Goal: Task Accomplishment & Management: Manage account settings

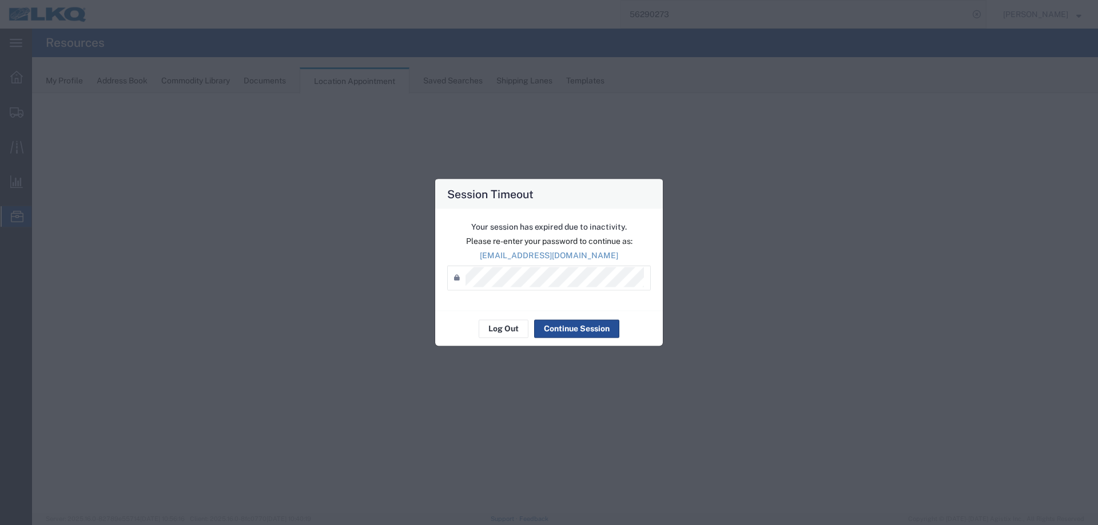
select select "27634"
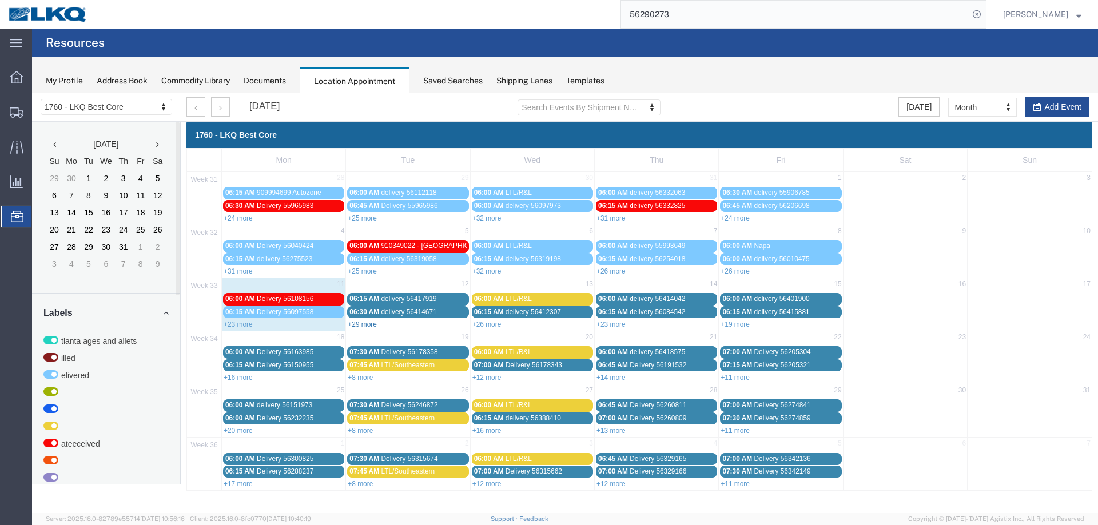
click at [356, 325] on link "+29 more" at bounding box center [362, 325] width 29 height 8
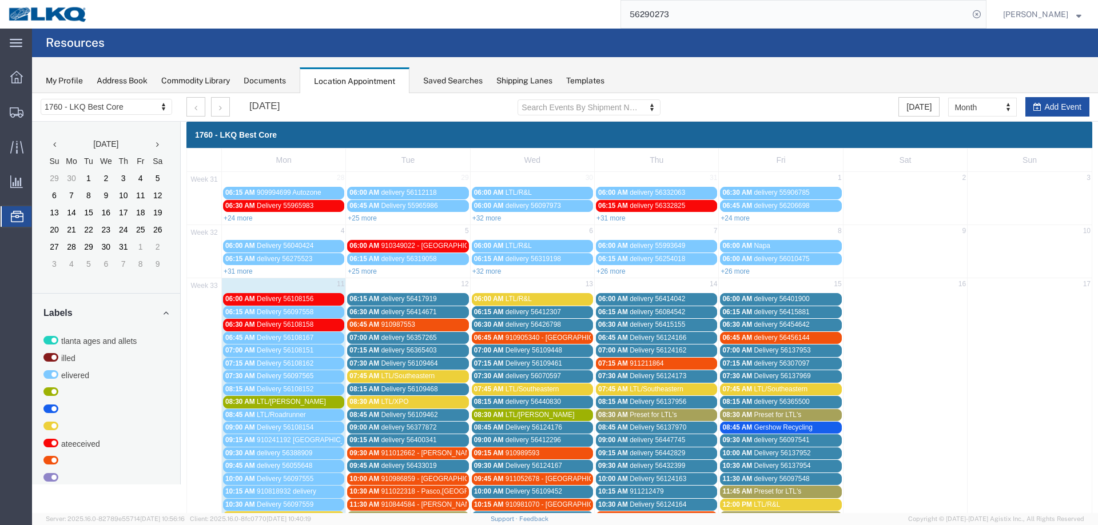
click at [1048, 112] on button "Add Event" at bounding box center [1057, 106] width 64 height 19
select select
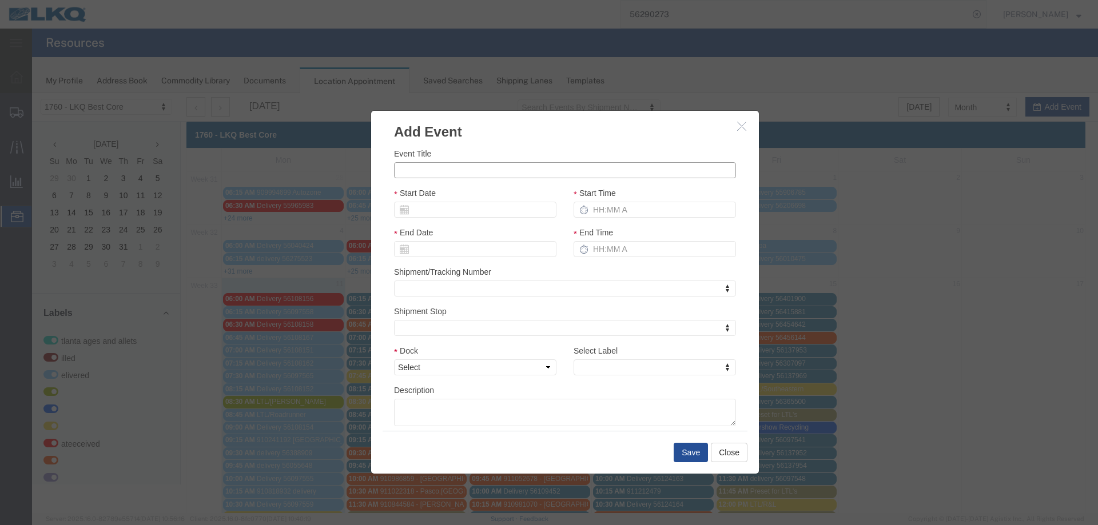
click at [496, 174] on input "Event Title" at bounding box center [565, 170] width 342 height 16
type input "LTL/R&L"
click at [493, 206] on input "Start Date" at bounding box center [475, 210] width 162 height 16
click at [437, 301] on td "12" at bounding box center [436, 298] width 17 height 17
click at [622, 214] on input "Start Time" at bounding box center [654, 210] width 162 height 16
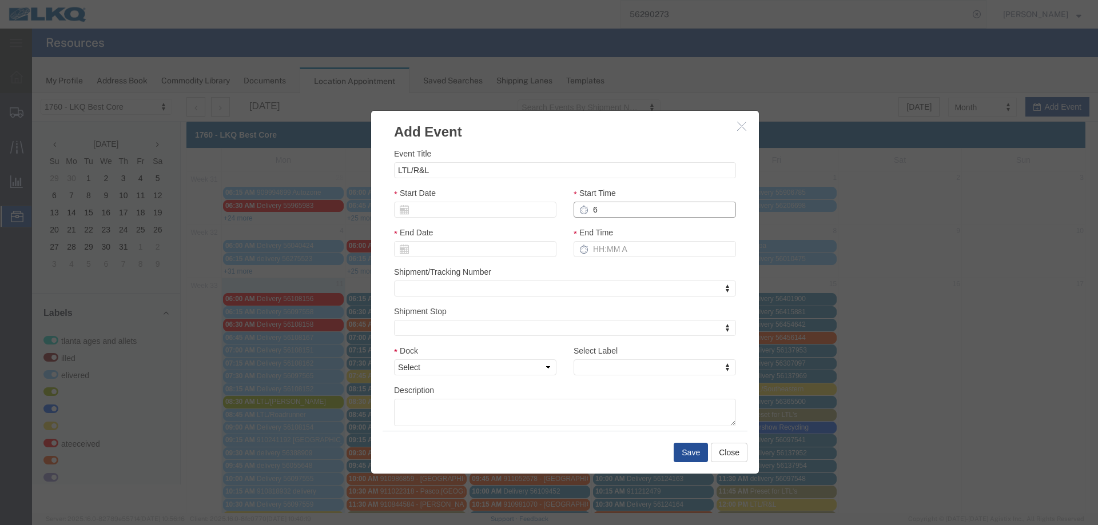
type input "6"
click at [515, 370] on select "Select 1760 - LKQ Best Core 1760 - Outbound Loads" at bounding box center [475, 368] width 162 height 16
select select "1"
click at [394, 360] on select "Select 1760 - LKQ Best Core 1760 - Outbound Loads" at bounding box center [475, 368] width 162 height 16
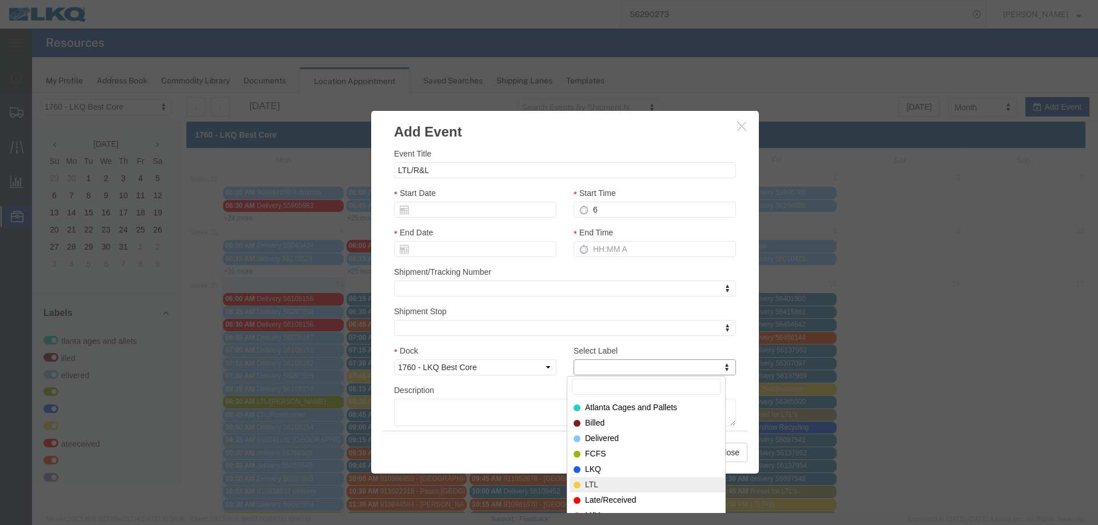
select select "25"
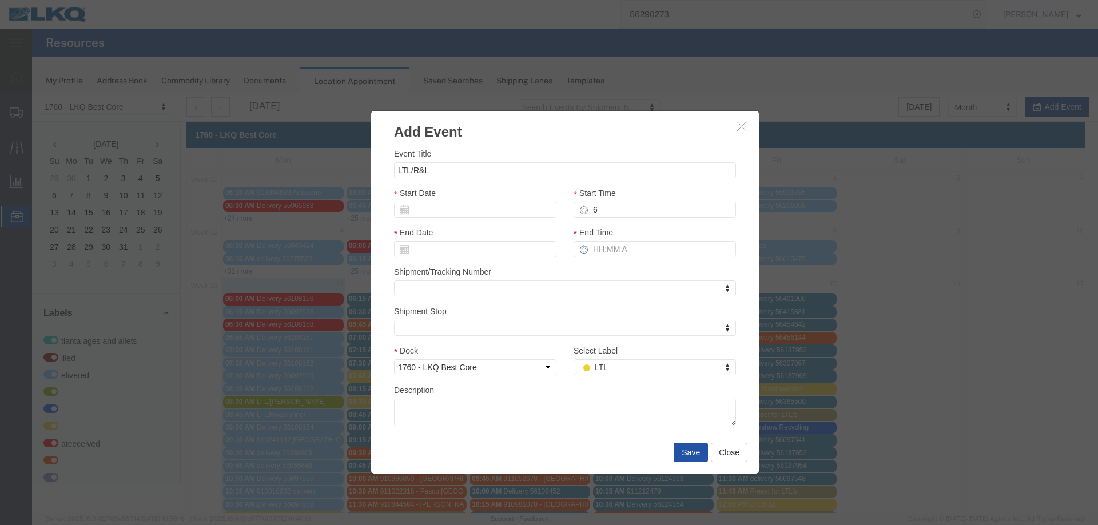
click at [684, 450] on button "Save" at bounding box center [691, 452] width 34 height 19
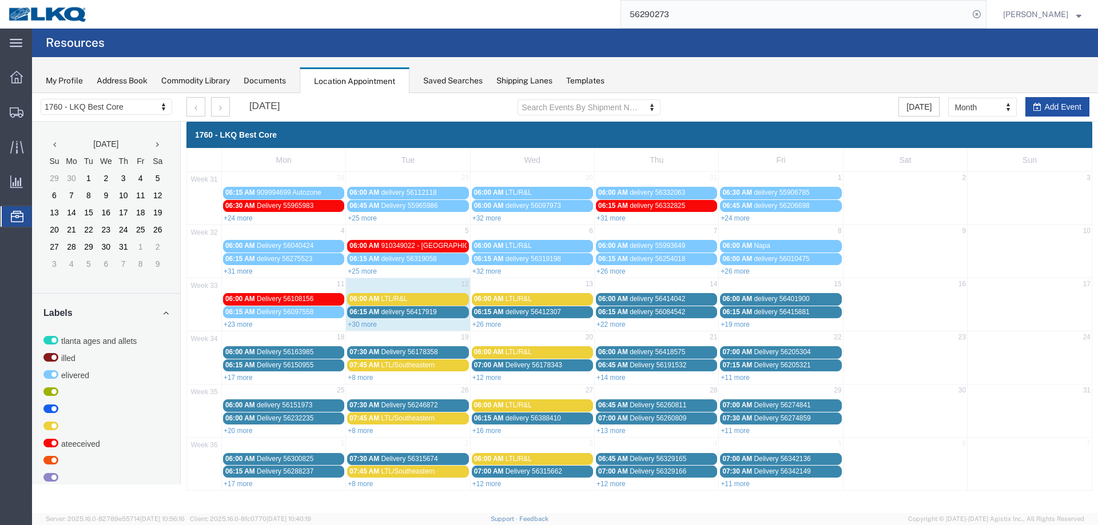
drag, startPoint x: 1054, startPoint y: 106, endPoint x: 962, endPoint y: 103, distance: 92.7
click at [1054, 106] on button "Add Event" at bounding box center [1057, 106] width 64 height 19
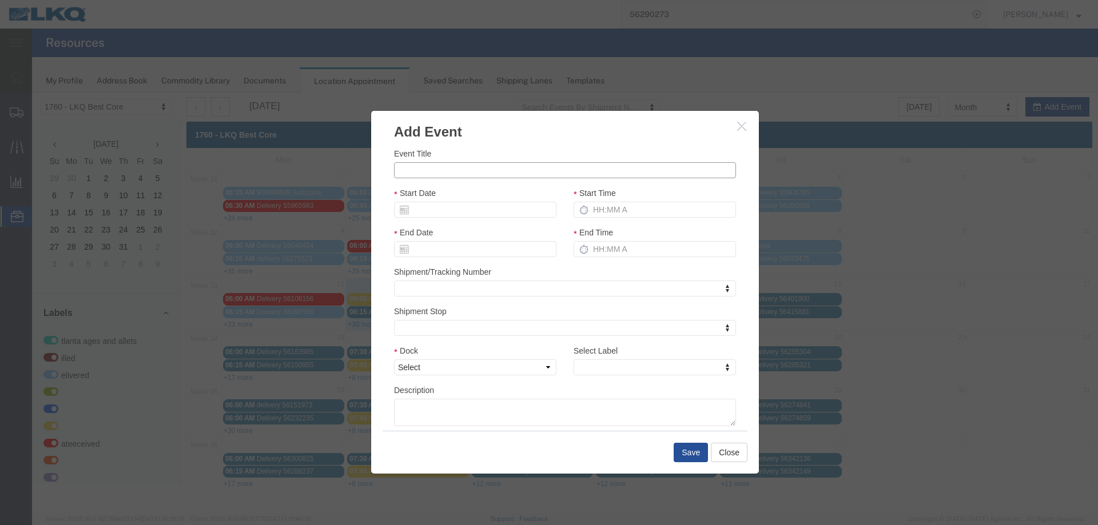
click at [429, 171] on input "Event Title" at bounding box center [565, 170] width 342 height 16
type input "ACE/MCI - L31642"
click at [447, 210] on input "Start Date" at bounding box center [475, 210] width 162 height 16
drag, startPoint x: 461, startPoint y: 300, endPoint x: 514, endPoint y: 268, distance: 62.1
click at [461, 300] on td "13" at bounding box center [457, 298] width 17 height 17
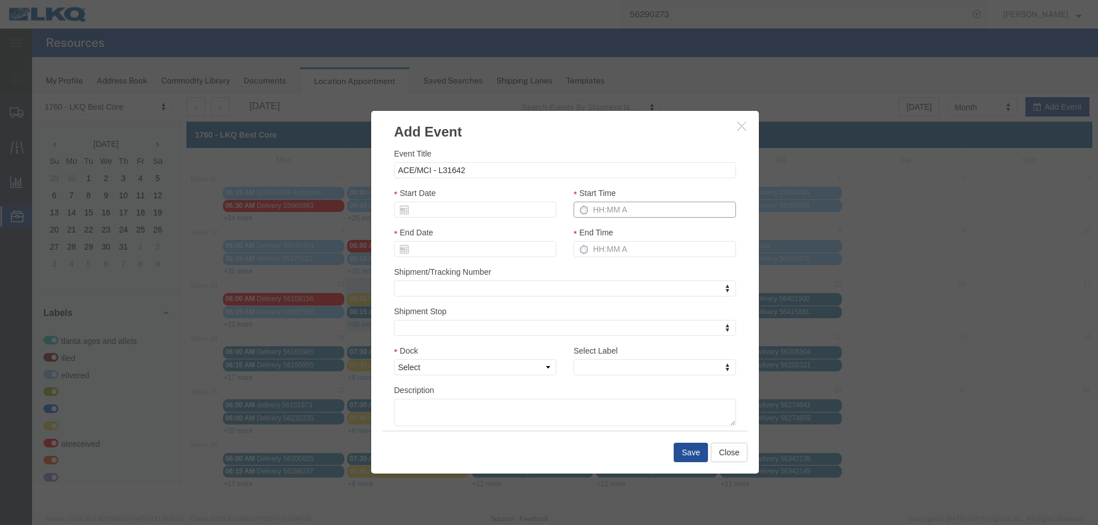
click at [628, 210] on input "Start Time" at bounding box center [654, 210] width 162 height 16
type input "2P"
click at [439, 368] on select "Select 1760 - LKQ Best Core 1760 - Outbound Loads" at bounding box center [475, 368] width 162 height 16
select select "1"
click at [394, 360] on select "Select 1760 - LKQ Best Core 1760 - Outbound Loads" at bounding box center [475, 368] width 162 height 16
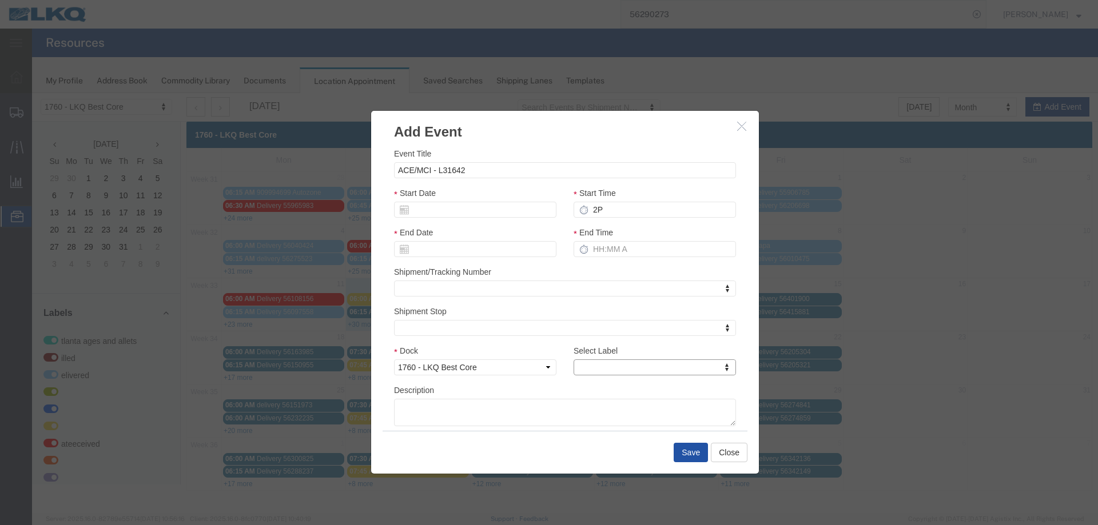
click at [686, 456] on button "Save" at bounding box center [691, 452] width 34 height 19
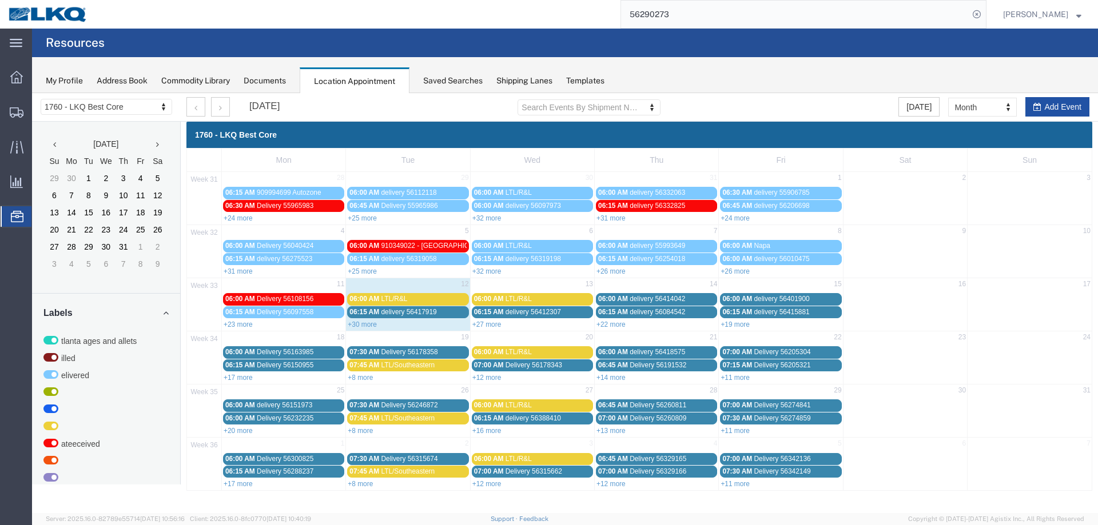
click at [1070, 108] on button "Add Event" at bounding box center [1057, 106] width 64 height 19
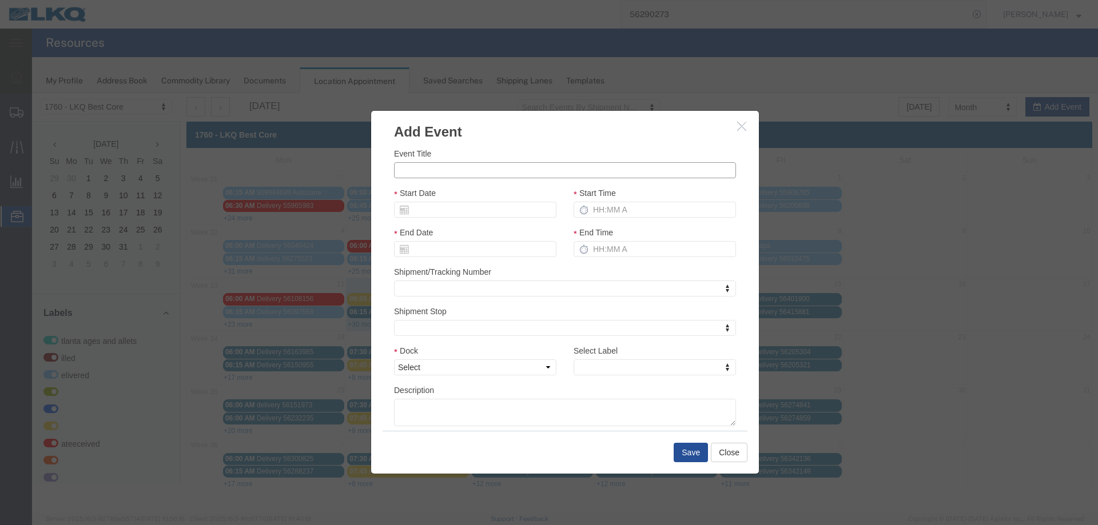
click at [472, 175] on input "Event Title" at bounding box center [565, 170] width 342 height 16
type input "FRANCO - L37416"
click at [433, 213] on input "Start Date" at bounding box center [475, 210] width 162 height 16
click at [457, 301] on td "13" at bounding box center [457, 298] width 17 height 17
click at [610, 206] on input "Start Time" at bounding box center [654, 210] width 162 height 16
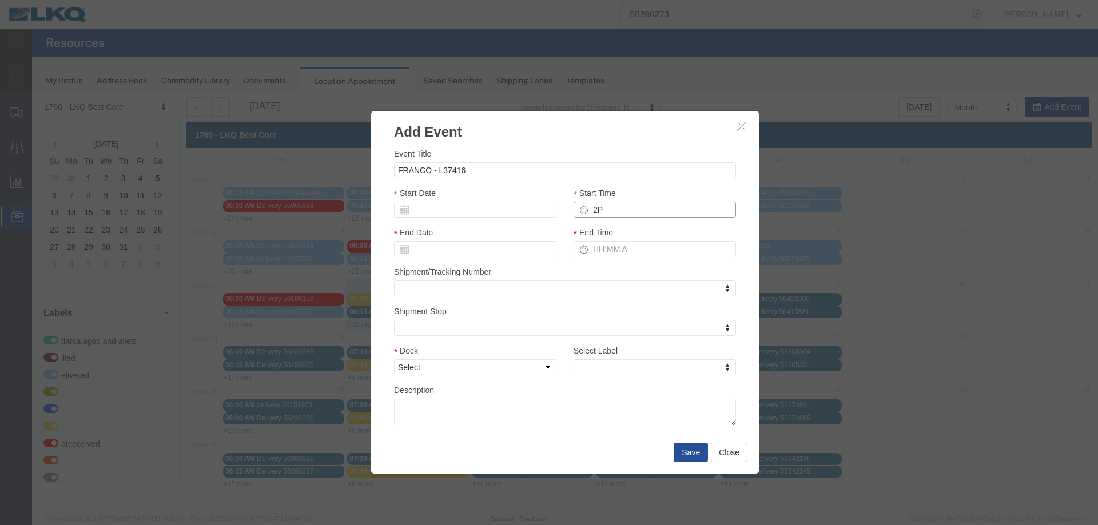
type input "2P"
click at [483, 371] on select "Select 1760 - LKQ Best Core 1760 - Outbound Loads" at bounding box center [475, 368] width 162 height 16
select select "1"
click at [394, 360] on select "Select 1760 - LKQ Best Core 1760 - Outbound Loads" at bounding box center [475, 368] width 162 height 16
click at [691, 451] on button "Save" at bounding box center [691, 452] width 34 height 19
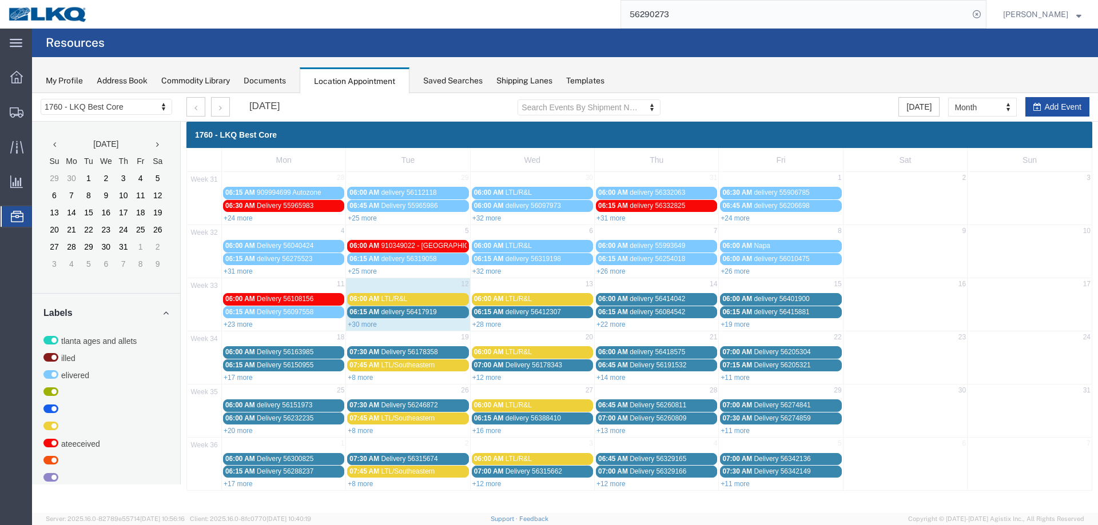
click at [1037, 109] on icon "button" at bounding box center [1037, 107] width 8 height 8
select select
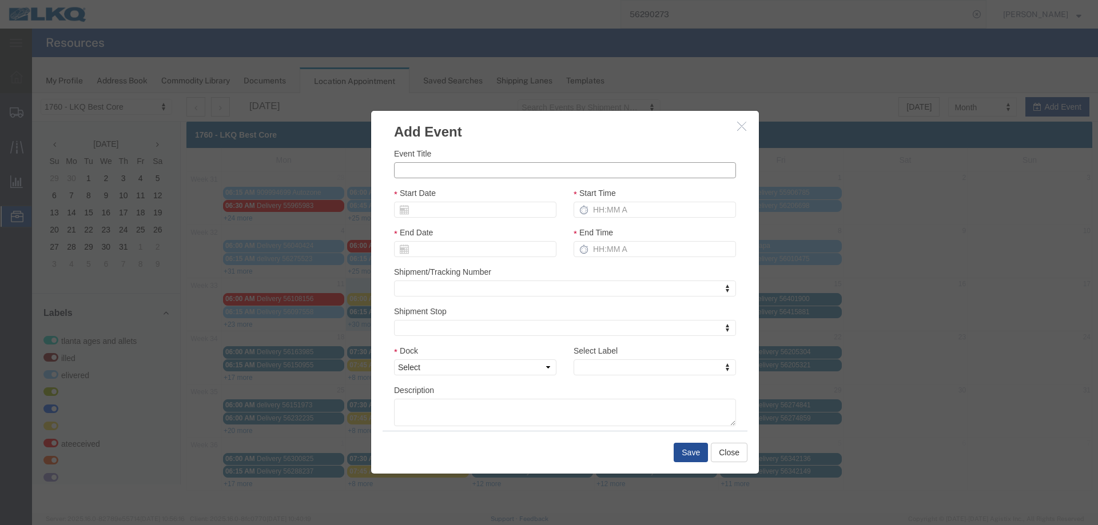
click at [504, 163] on input "Event Title" at bounding box center [565, 170] width 342 height 16
type input "FRANCO"
click at [744, 124] on icon "button" at bounding box center [741, 126] width 9 height 10
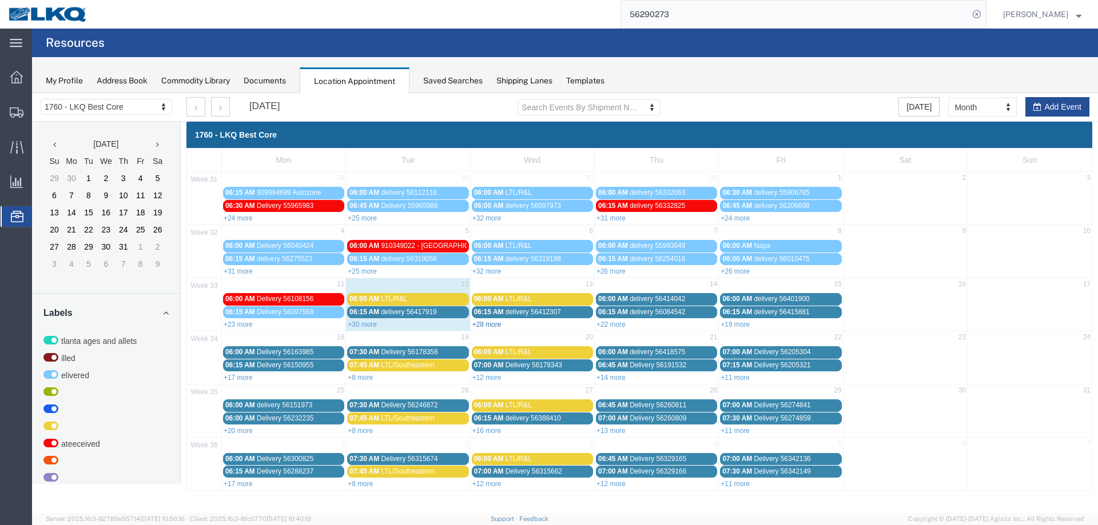
click at [492, 323] on link "+28 more" at bounding box center [486, 325] width 29 height 8
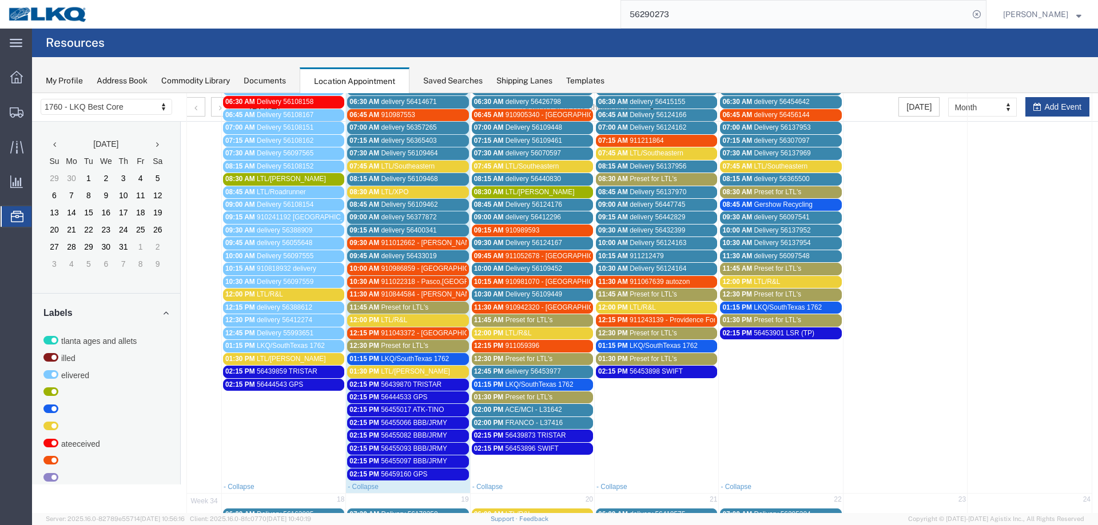
scroll to position [229, 0]
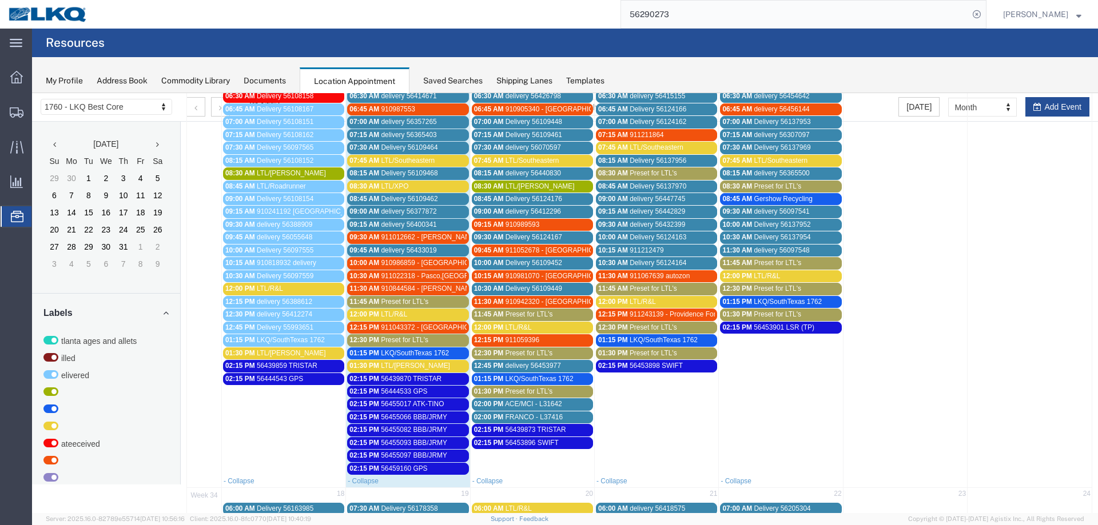
click at [563, 405] on div "02:00 PM ACE/MCI - L31642" at bounding box center [532, 404] width 117 height 9
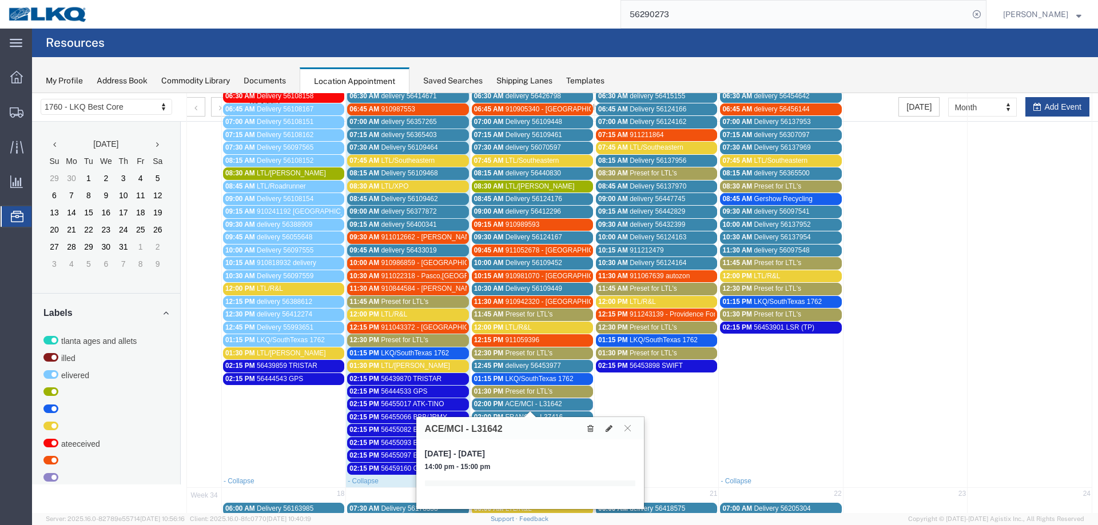
click at [593, 431] on icon at bounding box center [590, 429] width 6 height 8
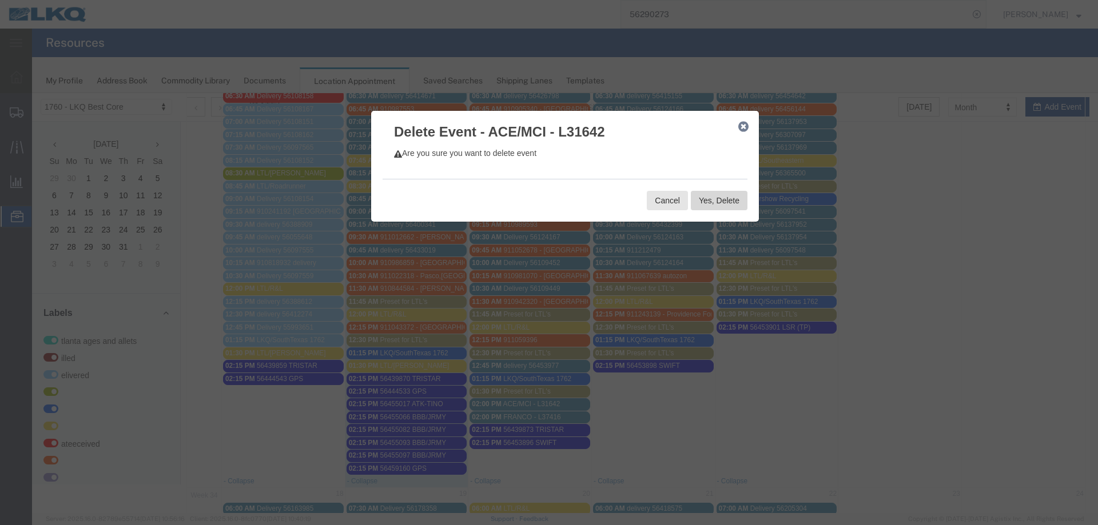
click at [706, 210] on button "Yes, Delete" at bounding box center [719, 200] width 57 height 19
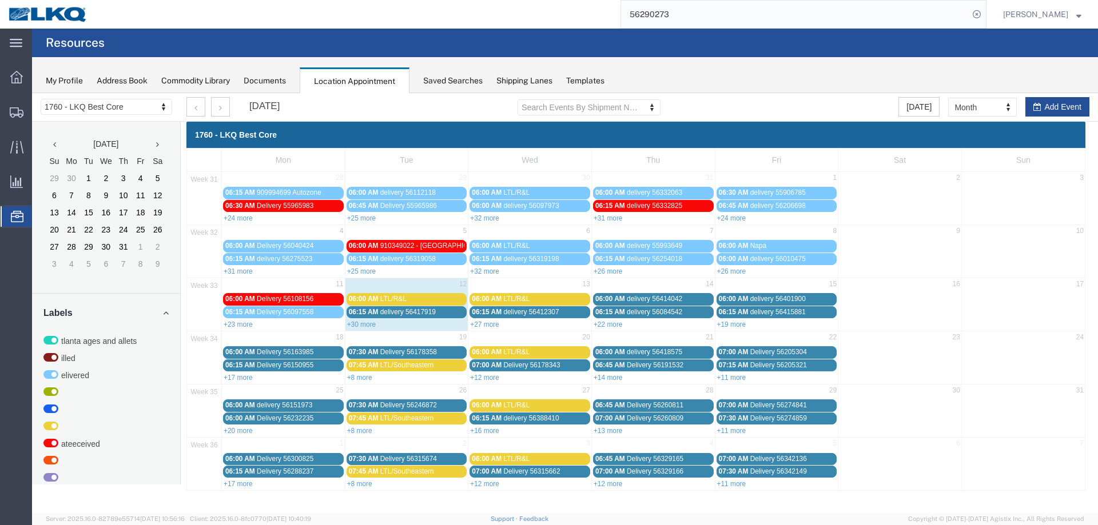
scroll to position [0, 0]
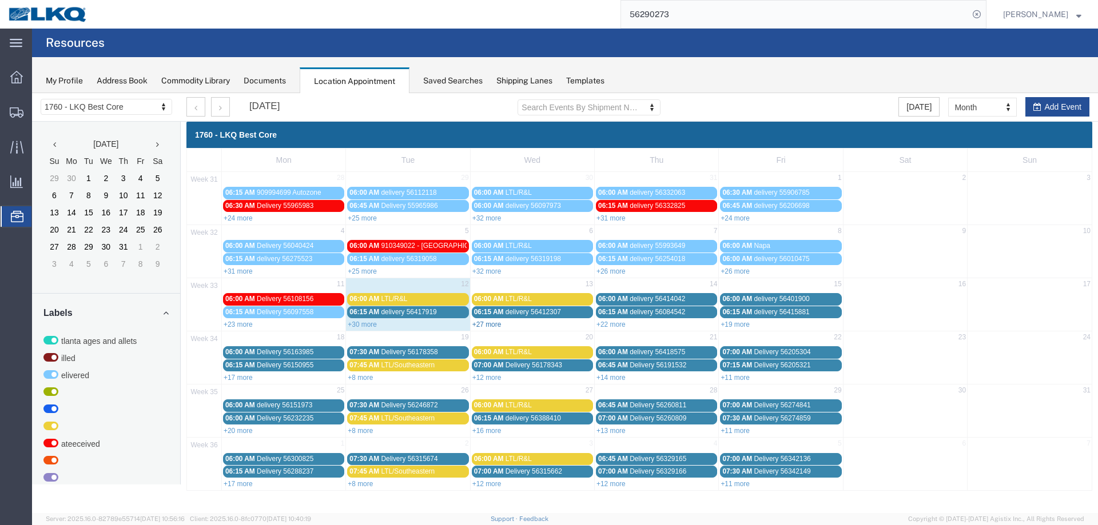
click at [496, 326] on link "+27 more" at bounding box center [486, 325] width 29 height 8
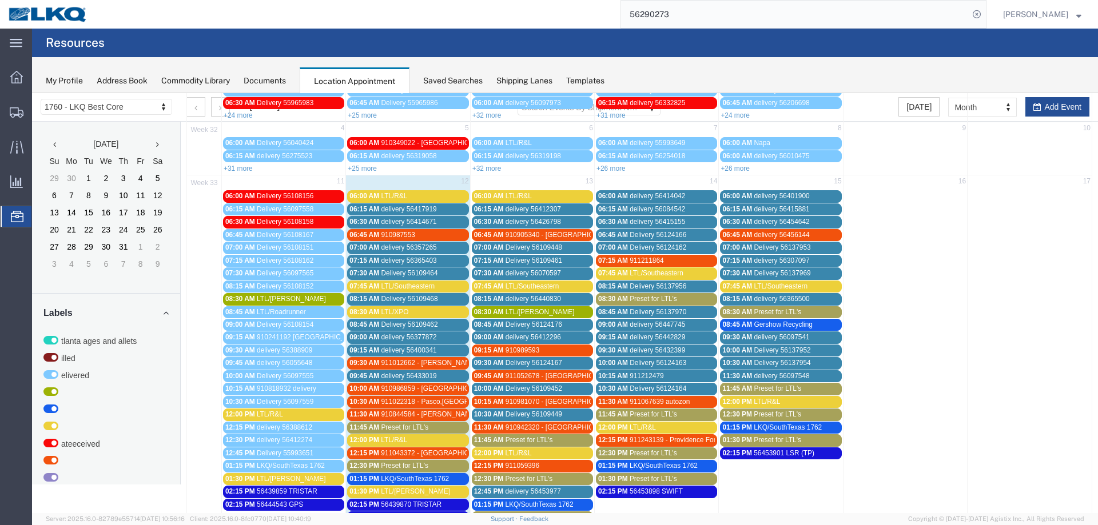
scroll to position [286, 0]
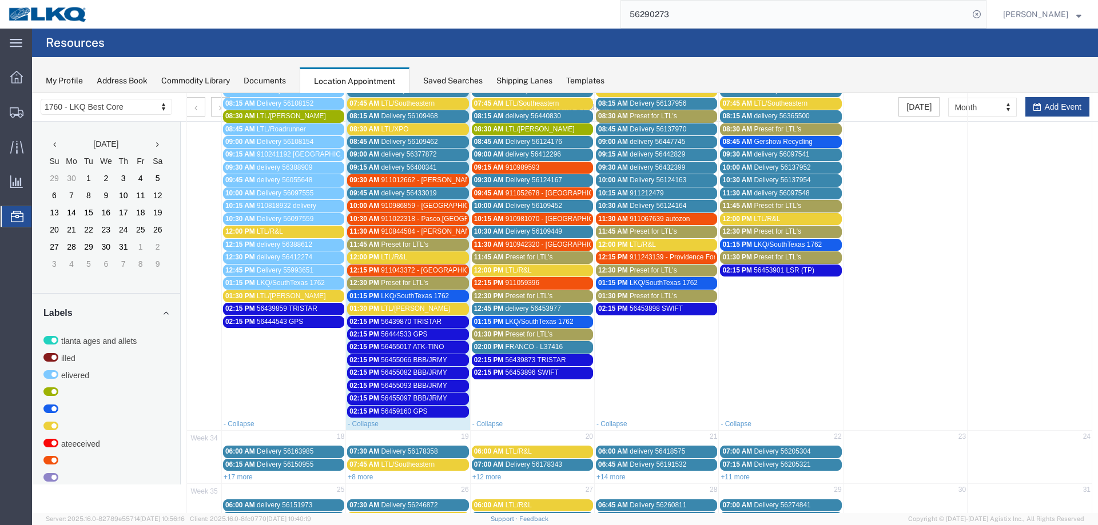
click at [511, 348] on span "FRANCO - L37416" at bounding box center [533, 347] width 57 height 8
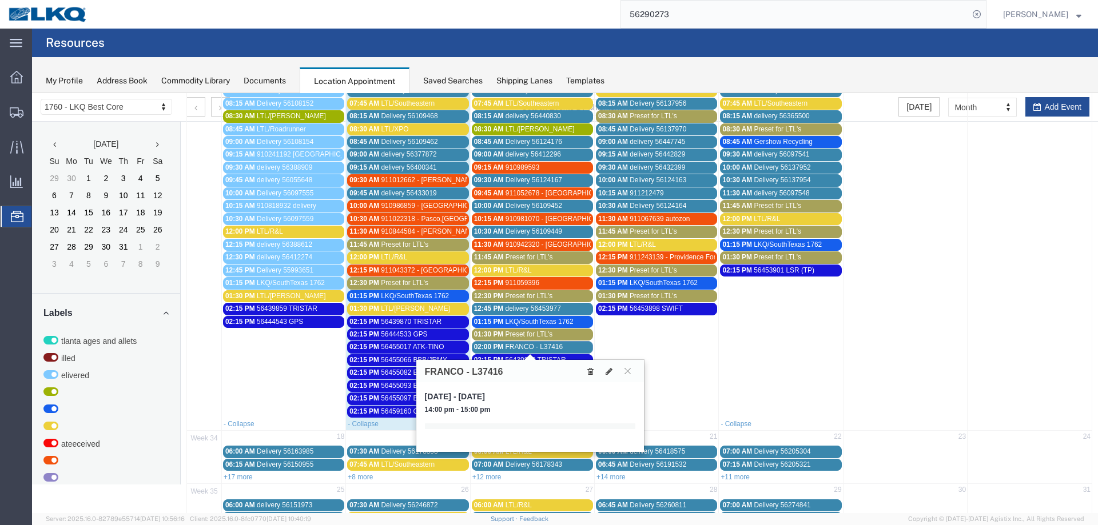
click at [587, 372] on icon at bounding box center [590, 372] width 6 height 8
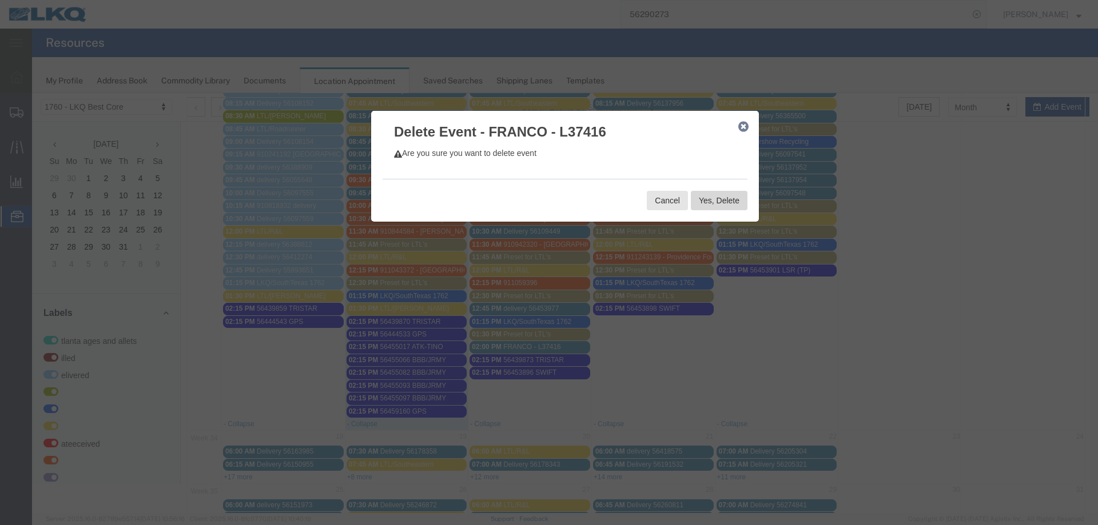
click at [726, 208] on button "Yes, Delete" at bounding box center [719, 200] width 57 height 19
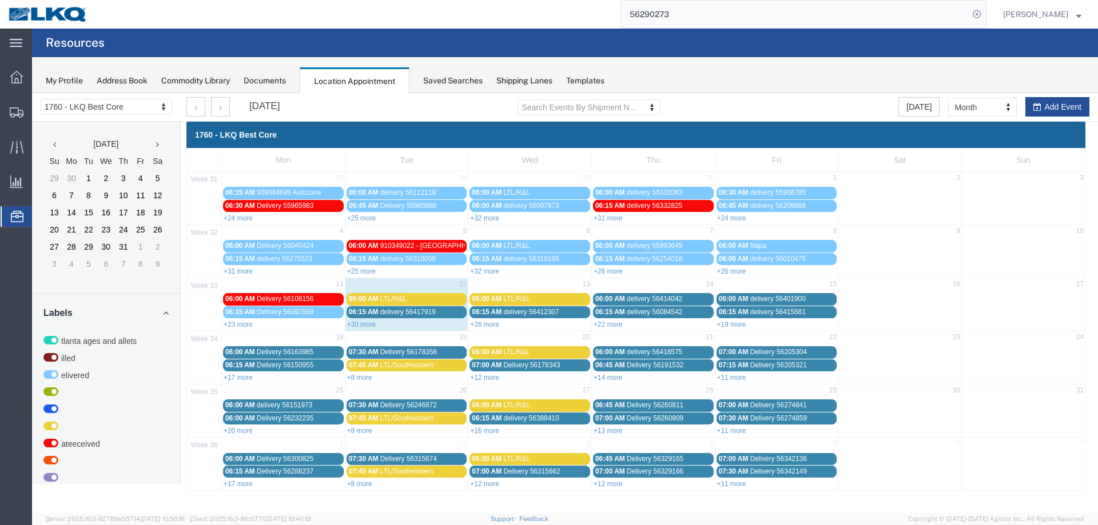
scroll to position [0, 0]
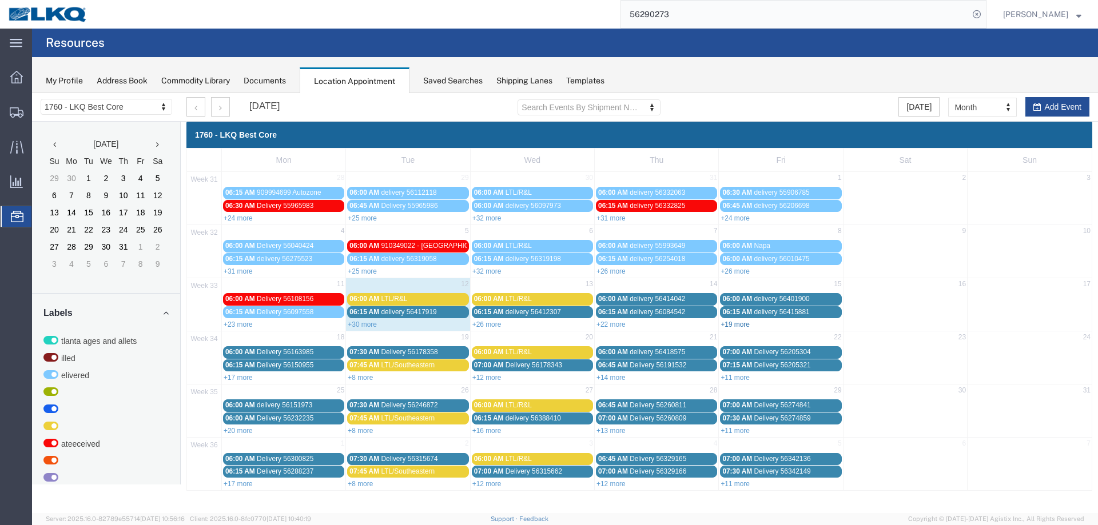
click at [732, 325] on link "+19 more" at bounding box center [734, 325] width 29 height 8
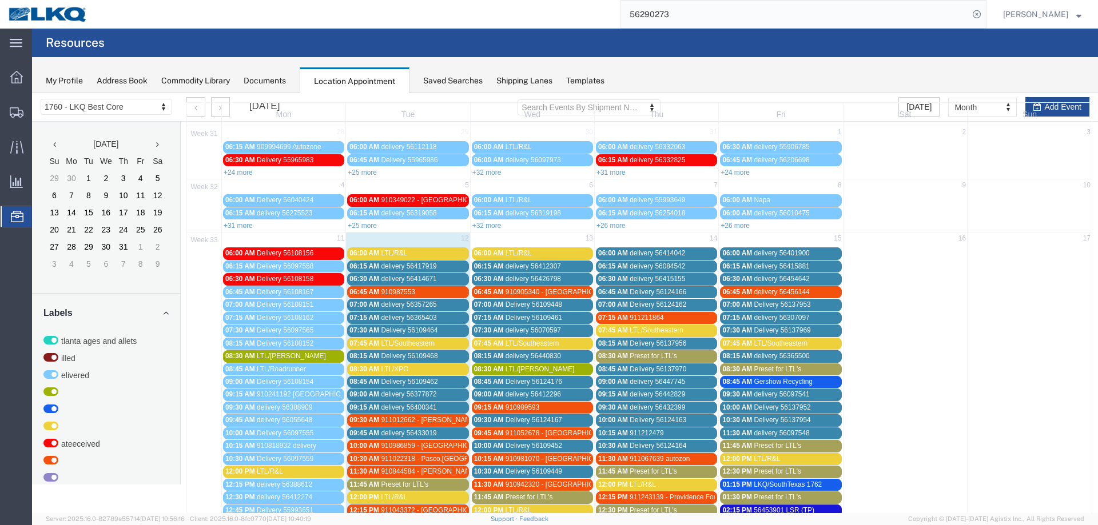
scroll to position [172, 0]
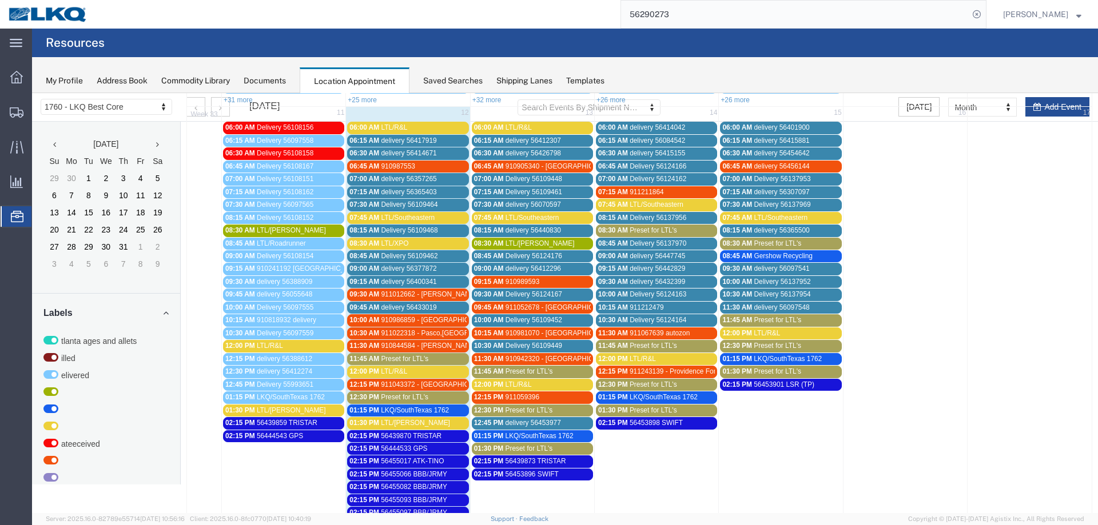
click at [796, 260] on span "Gershow Recycling" at bounding box center [783, 256] width 58 height 8
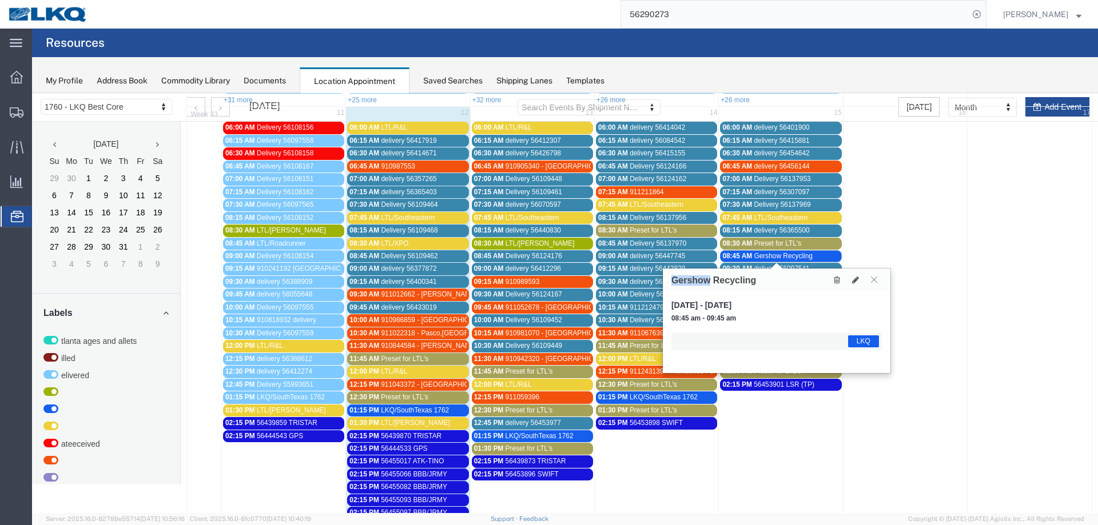
drag, startPoint x: 711, startPoint y: 280, endPoint x: 671, endPoint y: 283, distance: 39.6
click at [671, 283] on h3 "Gershow Recycling" at bounding box center [713, 281] width 85 height 10
click at [759, 277] on div "Gershow Recycling" at bounding box center [777, 280] width 228 height 22
drag, startPoint x: 759, startPoint y: 277, endPoint x: 694, endPoint y: 279, distance: 65.2
click at [694, 279] on div "Gershow Recycling" at bounding box center [777, 280] width 228 height 22
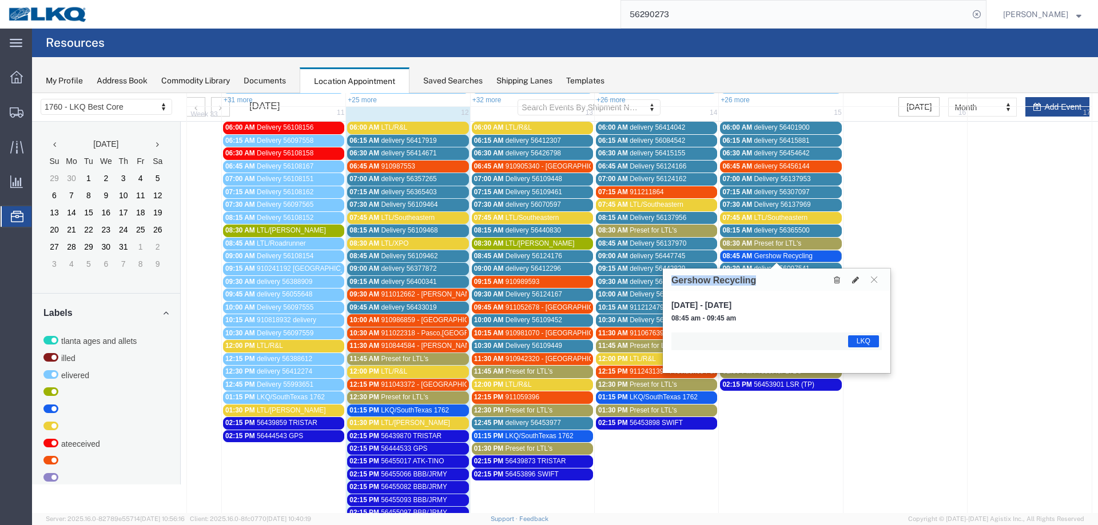
copy h3 "Gershow Recycling"
drag, startPoint x: 760, startPoint y: 256, endPoint x: 719, endPoint y: 251, distance: 42.0
click at [760, 256] on span "Gershow Recycling" at bounding box center [783, 256] width 58 height 8
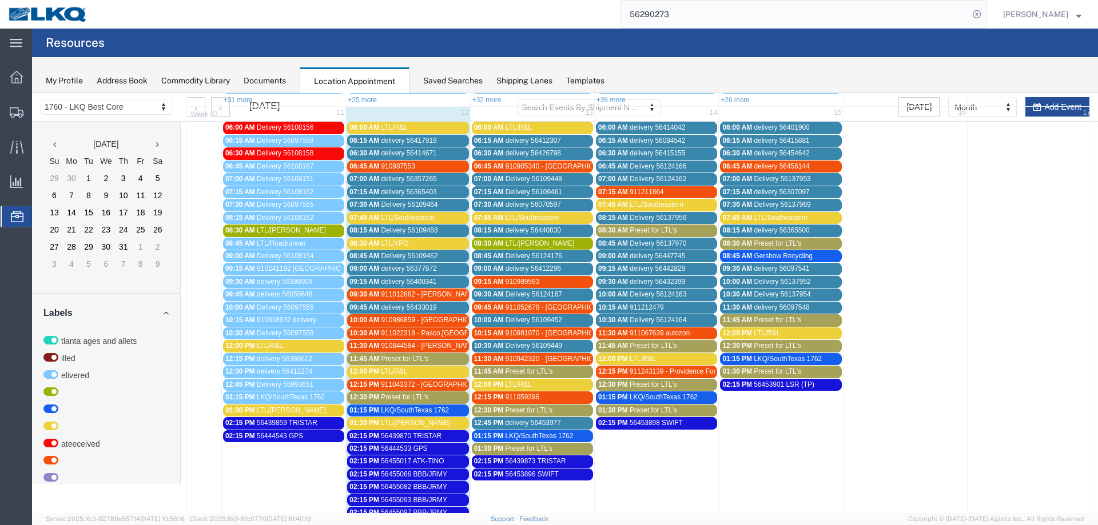
click at [421, 355] on span "Preset for LTL's" at bounding box center [404, 359] width 47 height 8
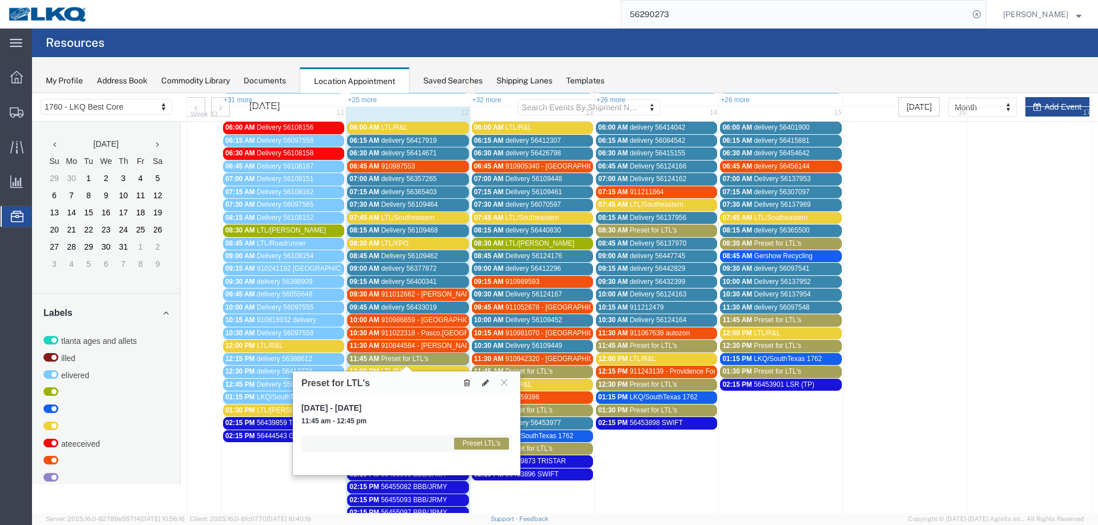
click at [465, 381] on icon at bounding box center [467, 383] width 6 height 8
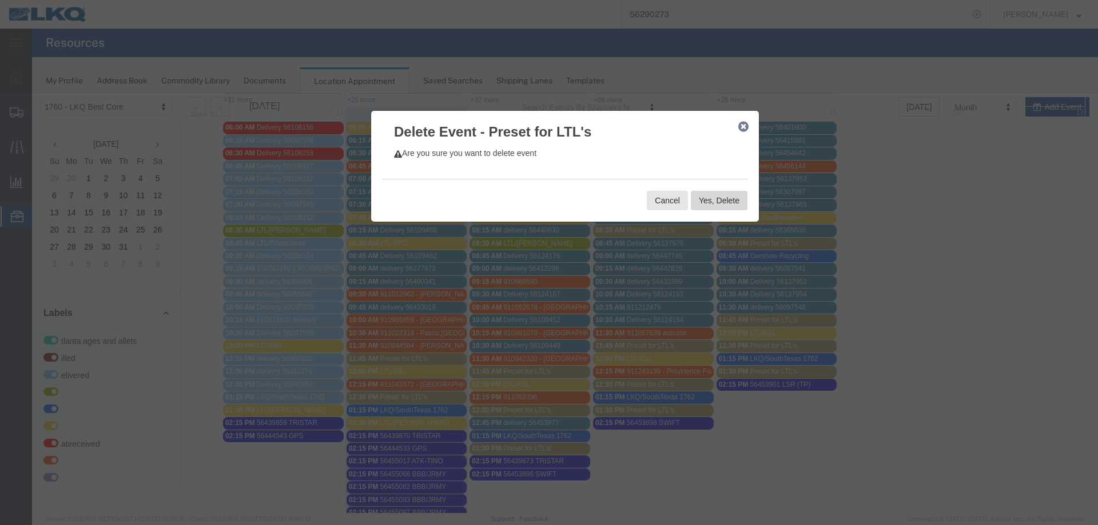
click at [714, 200] on button "Yes, Delete" at bounding box center [719, 200] width 57 height 19
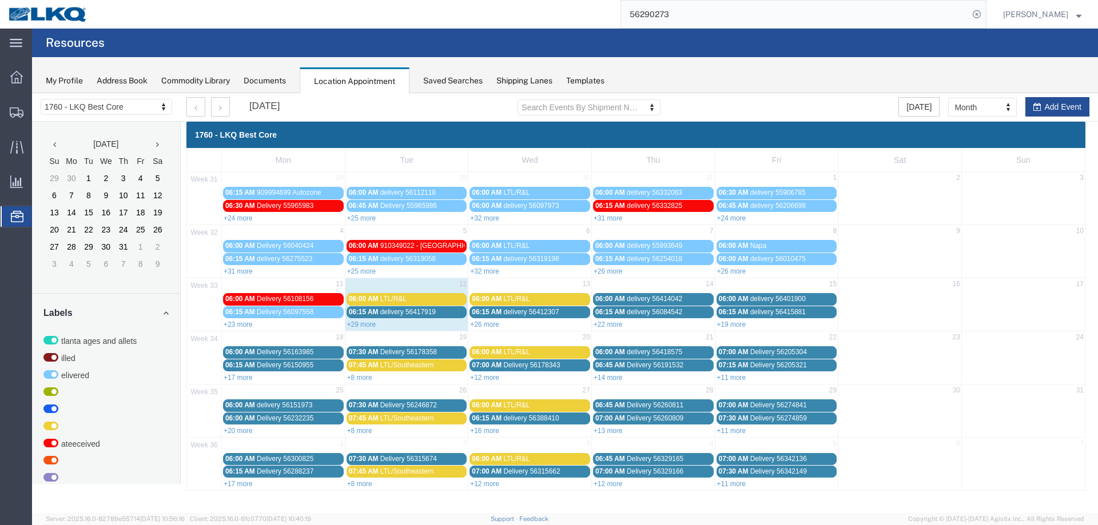
scroll to position [0, 0]
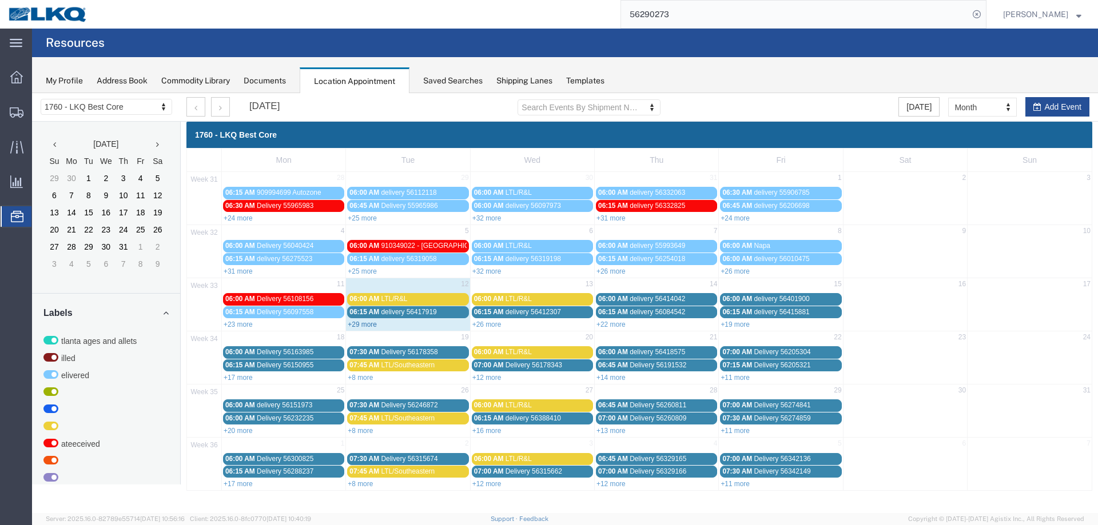
click at [370, 326] on link "+29 more" at bounding box center [362, 325] width 29 height 8
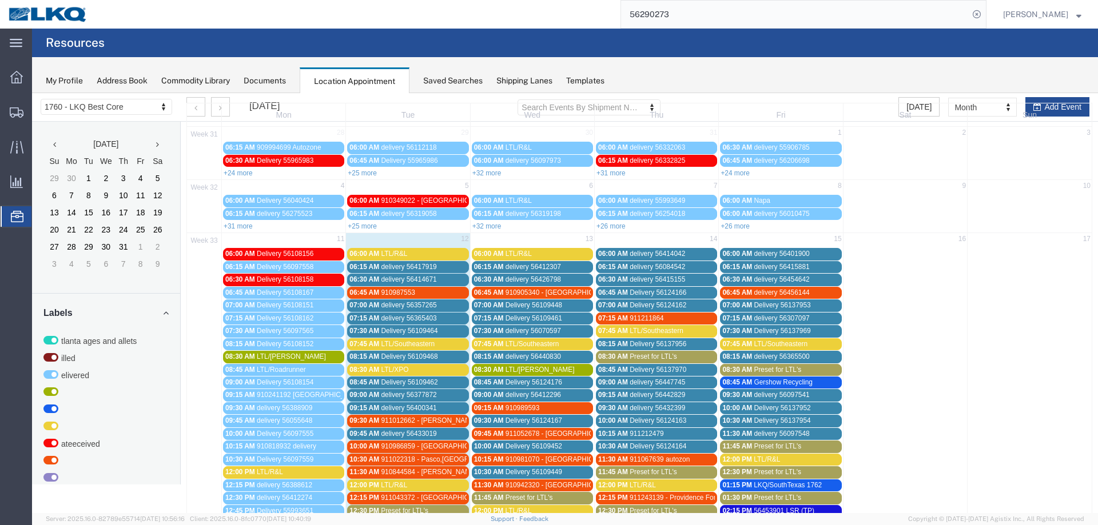
scroll to position [172, 0]
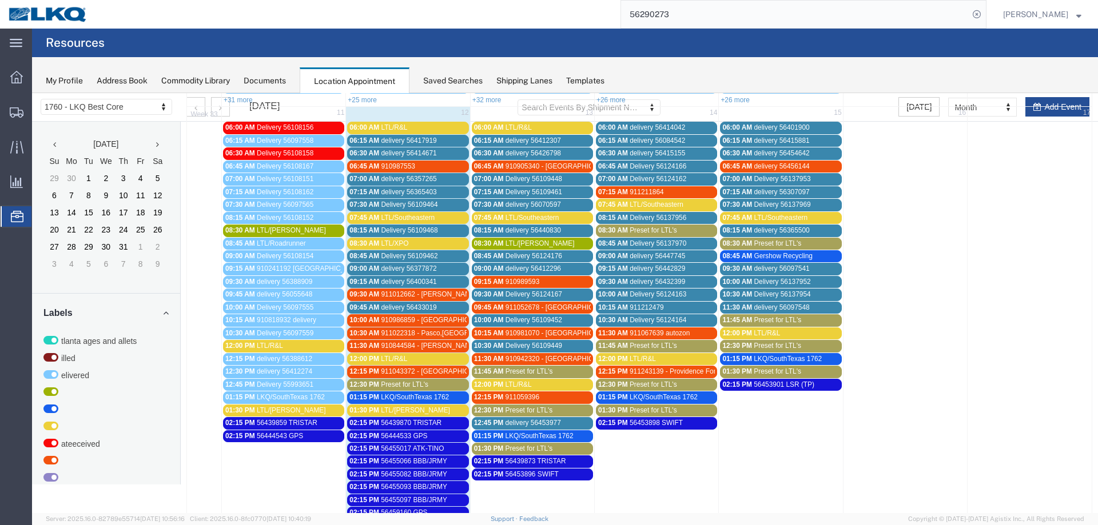
click at [383, 382] on span "Preset for LTL's" at bounding box center [404, 385] width 47 height 8
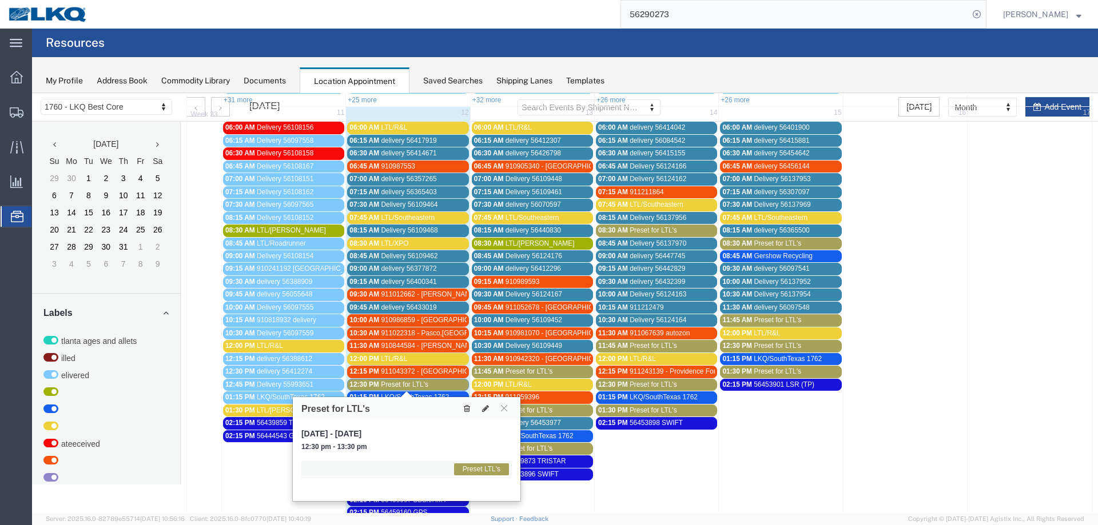
click at [468, 406] on icon at bounding box center [467, 409] width 6 height 8
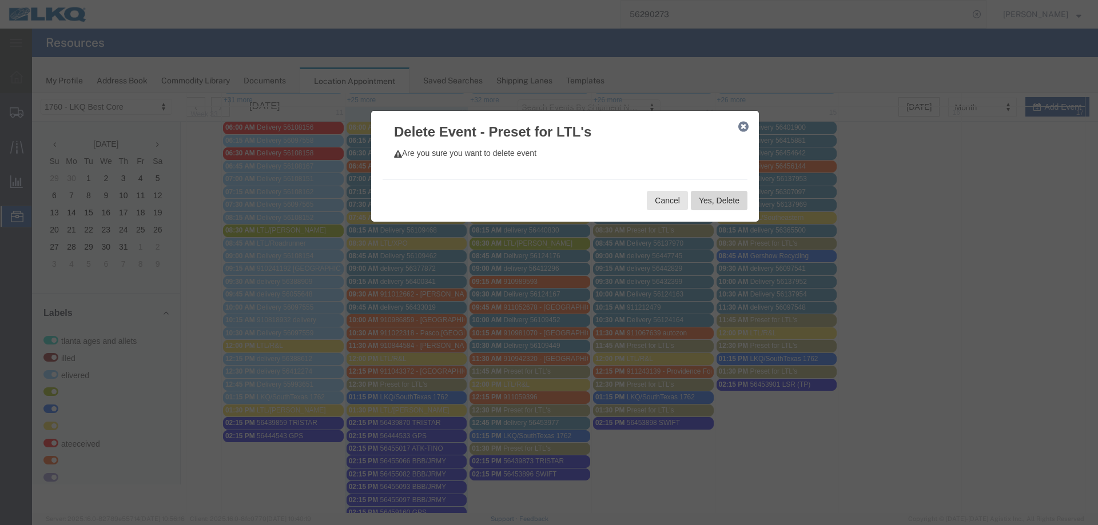
click at [702, 201] on button "Yes, Delete" at bounding box center [719, 200] width 57 height 19
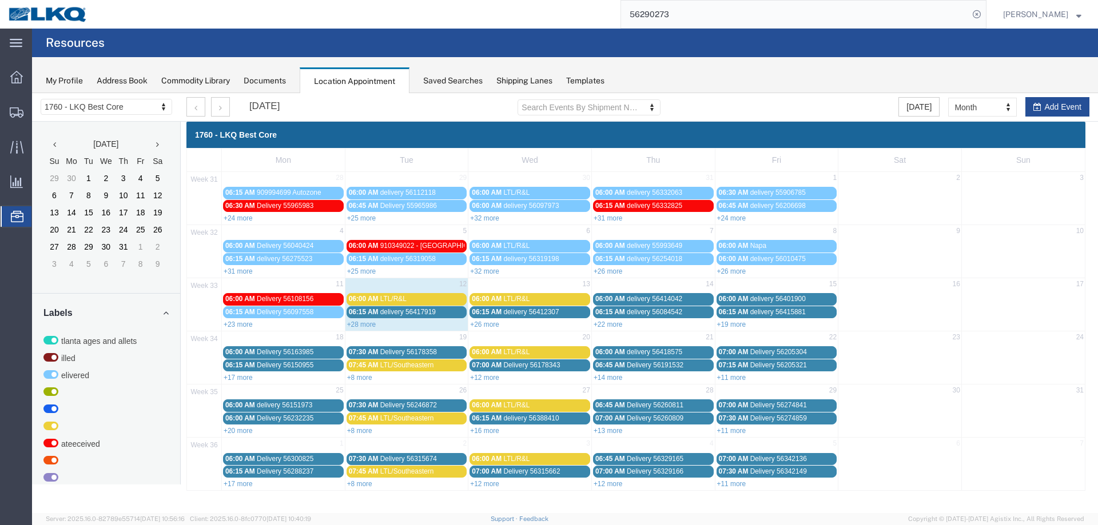
scroll to position [0, 0]
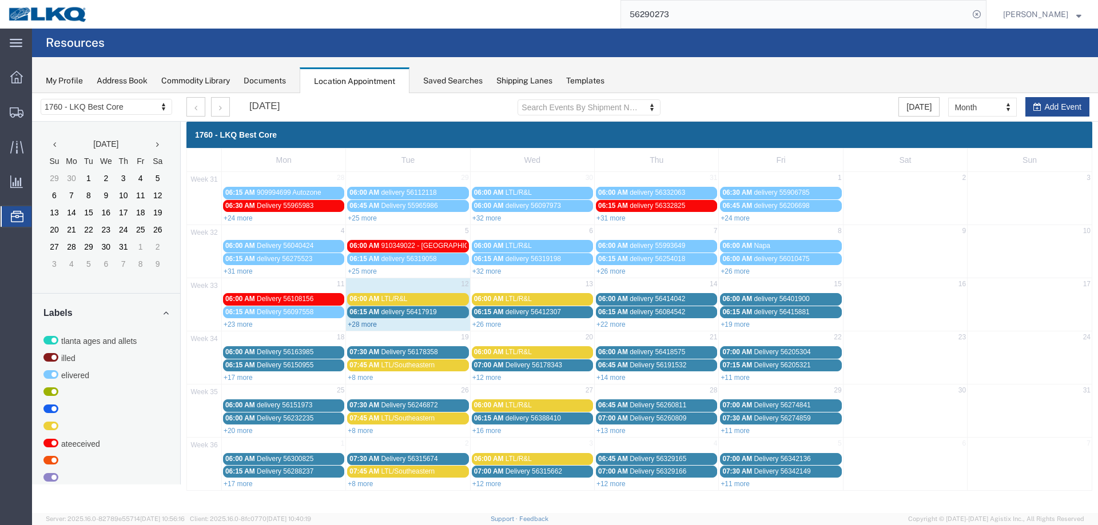
click at [361, 323] on link "+28 more" at bounding box center [362, 325] width 29 height 8
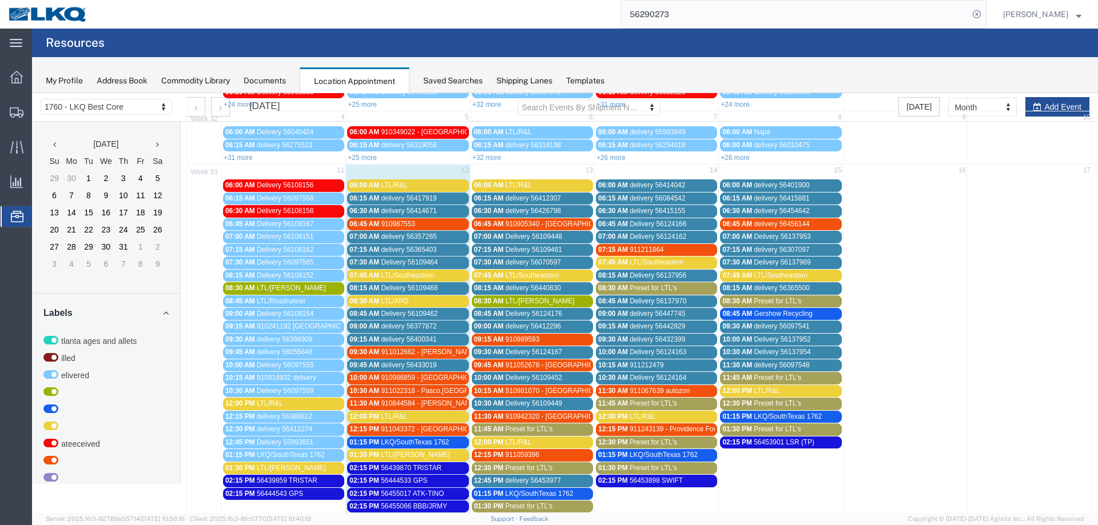
scroll to position [114, 0]
click at [404, 277] on span "LTL/Southeastern" at bounding box center [408, 275] width 54 height 8
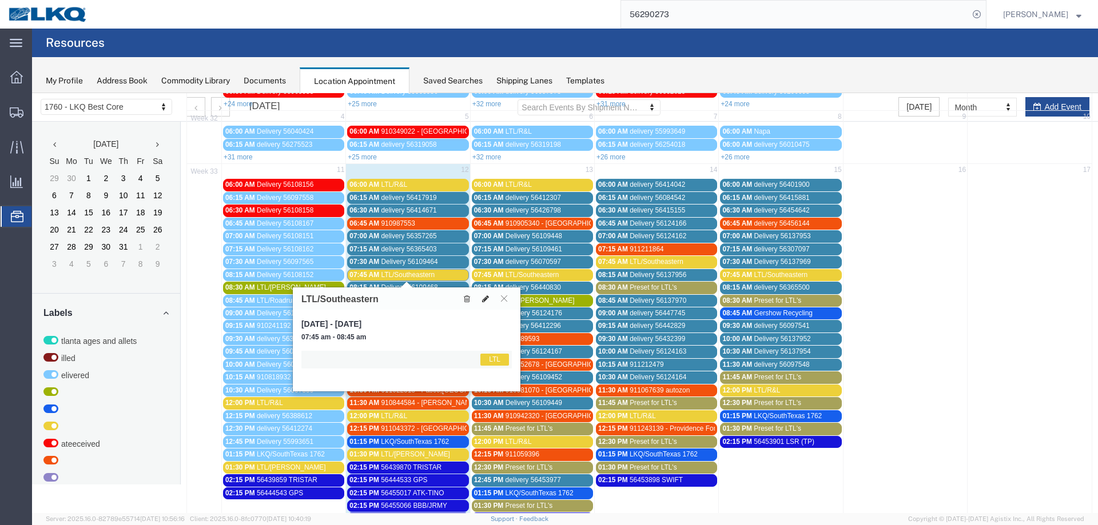
click at [484, 294] on button at bounding box center [485, 299] width 16 height 12
select select "1"
select select "25"
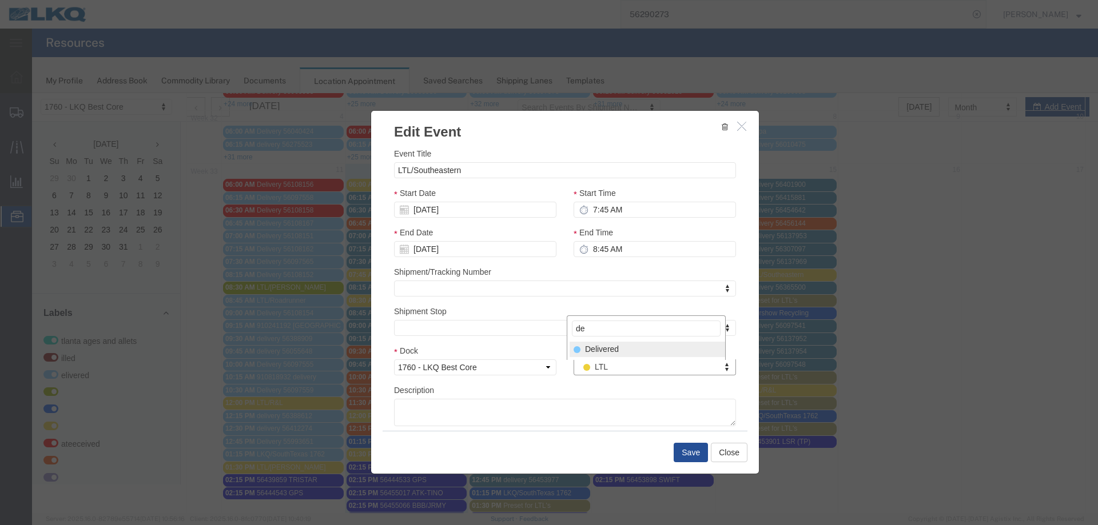
type input "de"
select select "40"
click at [676, 450] on button "Save" at bounding box center [691, 452] width 34 height 19
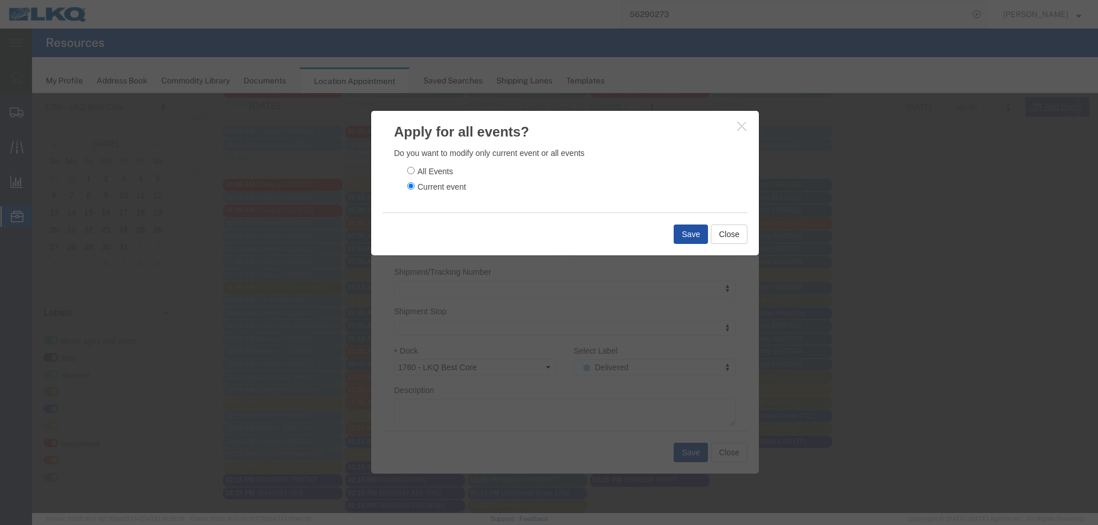
click at [676, 240] on button "Save" at bounding box center [691, 234] width 34 height 19
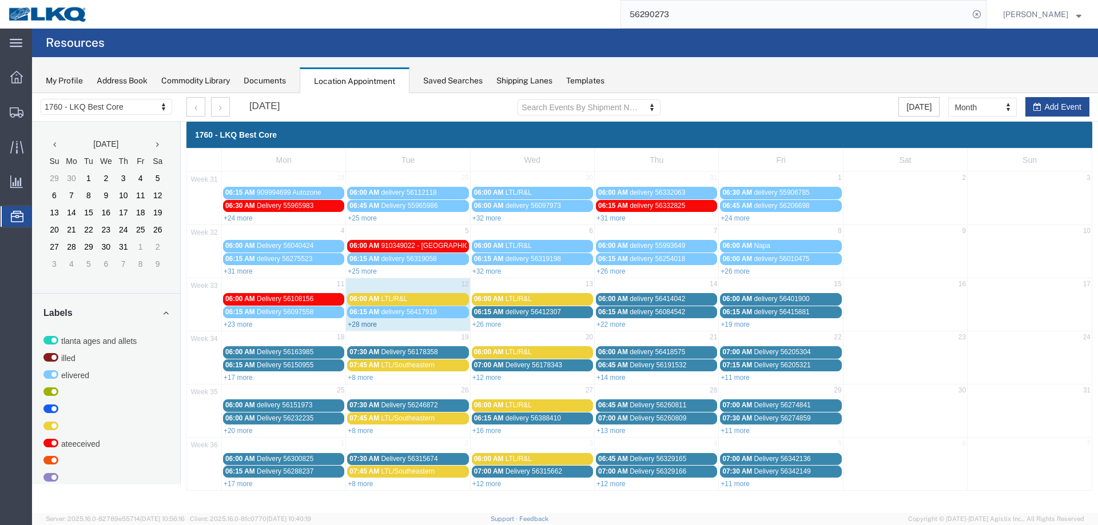
click at [358, 324] on link "+28 more" at bounding box center [362, 325] width 29 height 8
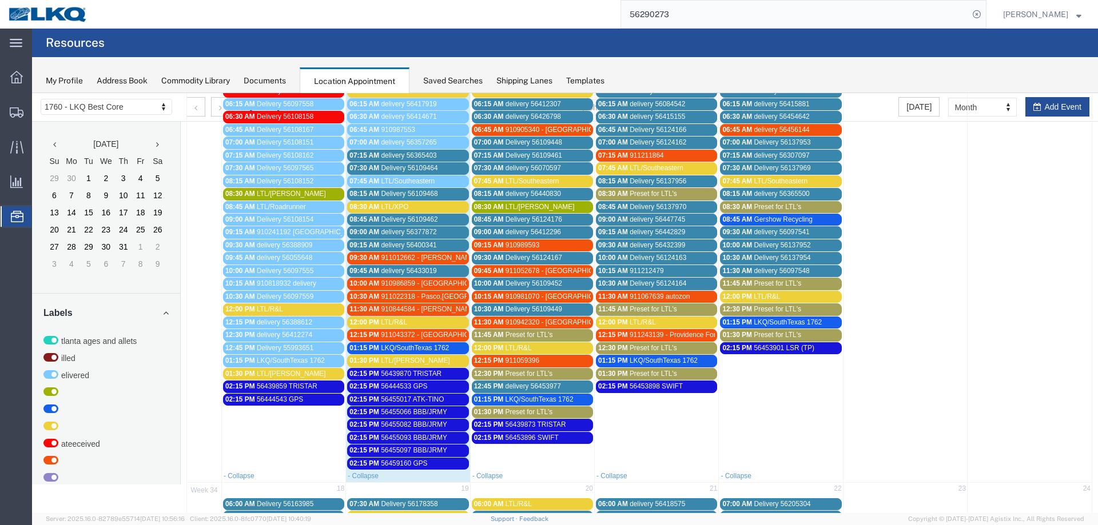
scroll to position [229, 0]
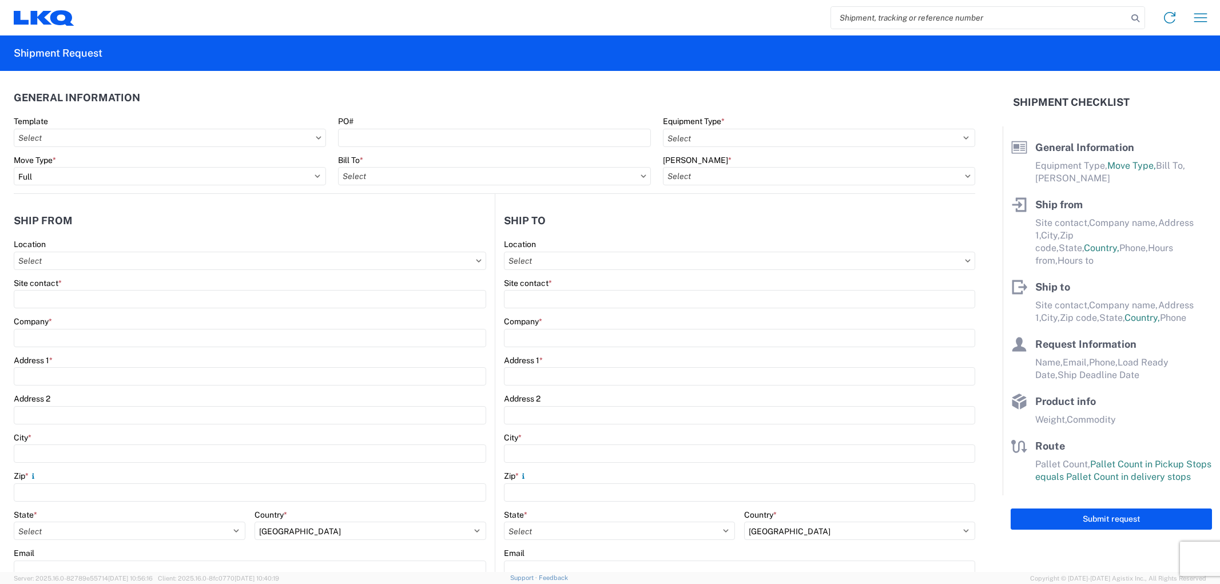
select select "FULL"
select select "US"
select select "LBS"
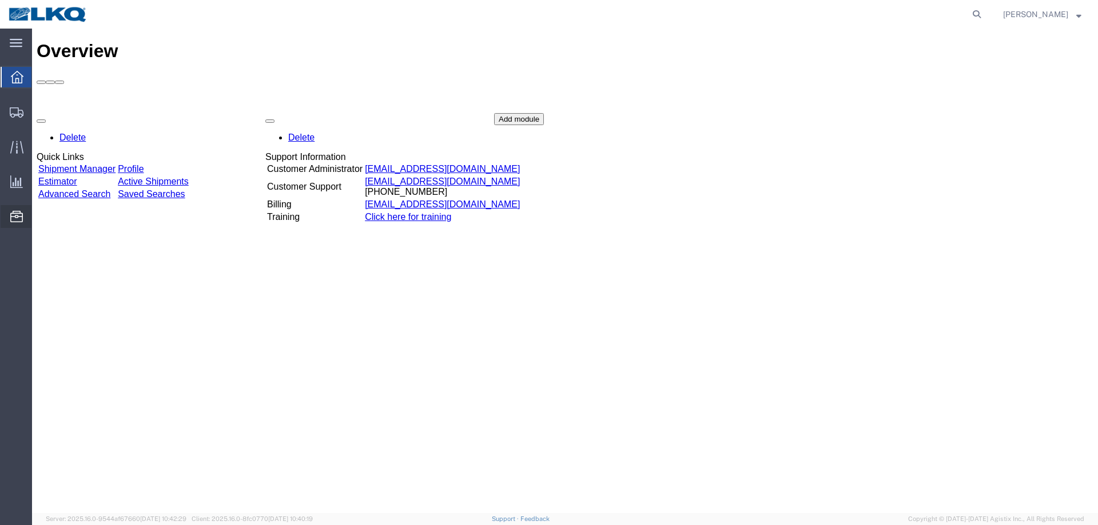
click at [0, 0] on span "Location Appointment" at bounding box center [0, 0] width 0 height 0
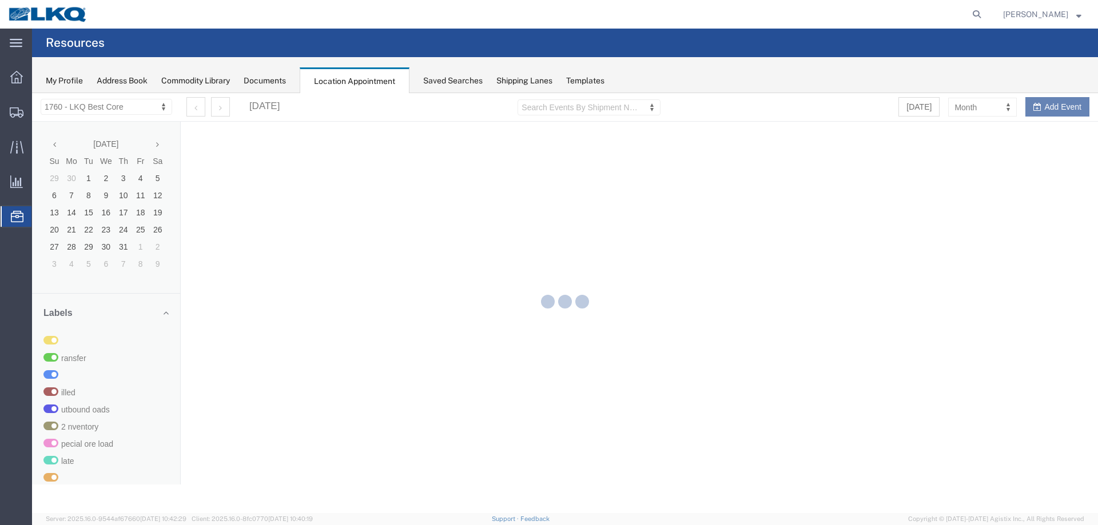
select select "27634"
